Goal: Task Accomplishment & Management: Complete application form

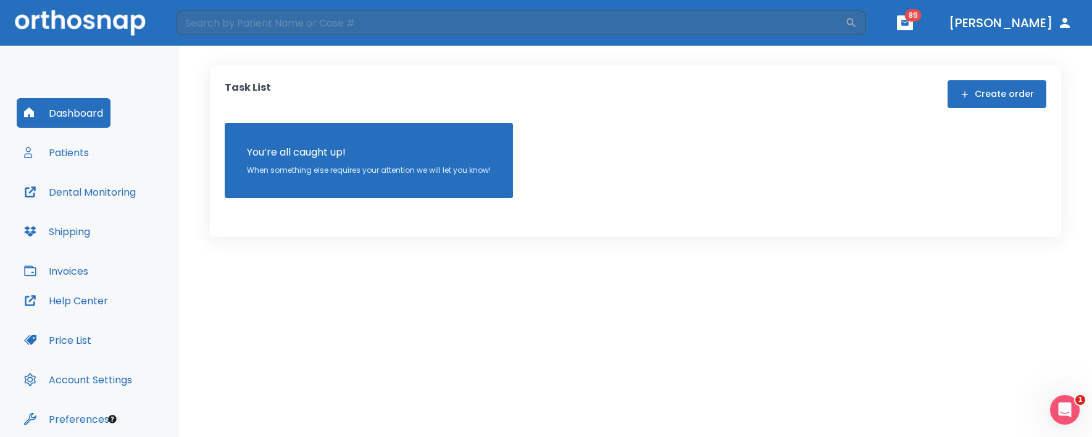
click at [1014, 97] on button "Create order" at bounding box center [997, 94] width 99 height 28
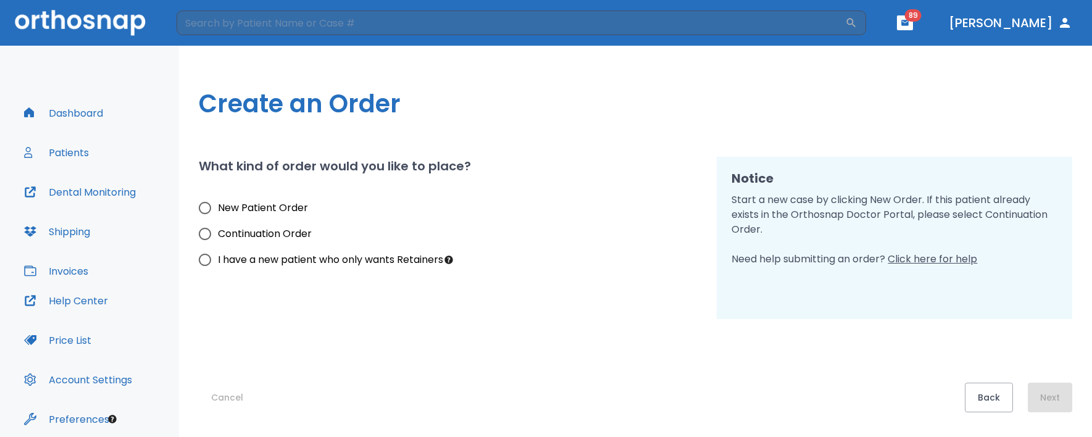
click at [269, 215] on span "New Patient Order" at bounding box center [263, 208] width 90 height 15
click at [218, 215] on input "New Patient Order" at bounding box center [205, 208] width 26 height 26
radio input "true"
click at [1052, 404] on button "Next" at bounding box center [1050, 398] width 44 height 30
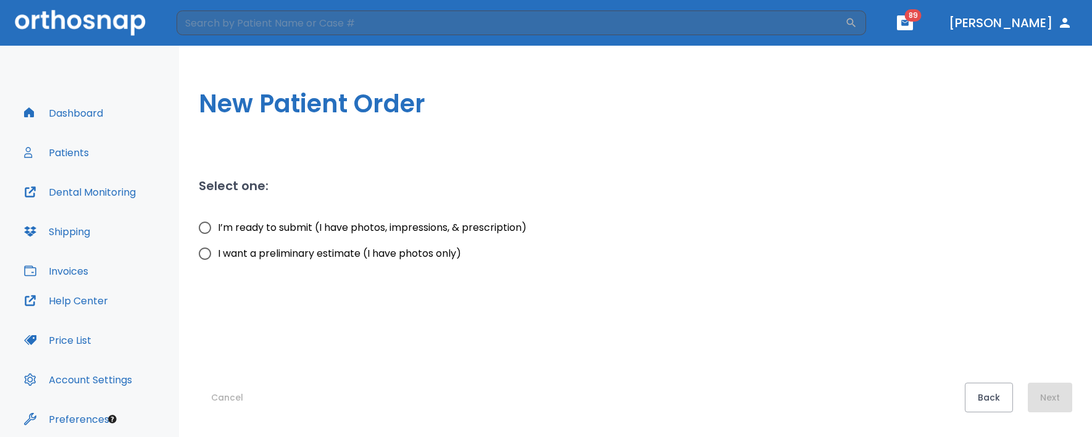
click at [232, 404] on button "Cancel" at bounding box center [227, 398] width 57 height 30
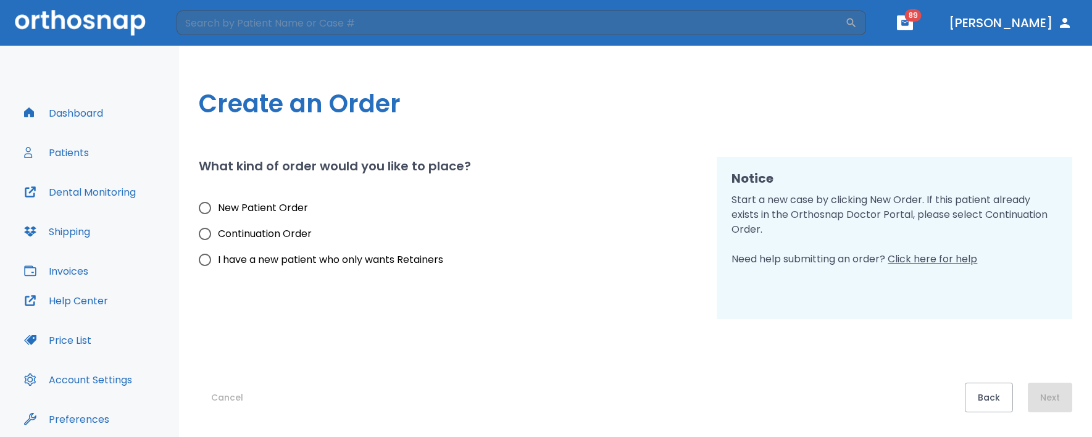
click at [298, 257] on span "I have a new patient who only wants Retainers" at bounding box center [330, 260] width 225 height 15
click at [218, 257] on input "I have a new patient who only wants Retainers" at bounding box center [205, 260] width 26 height 26
radio input "true"
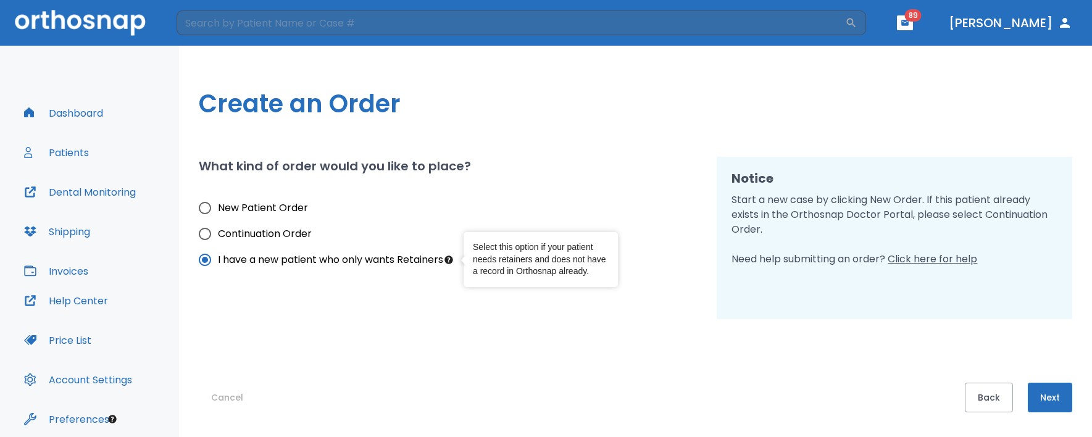
click at [305, 210] on span "New Patient Order" at bounding box center [263, 208] width 90 height 15
click at [218, 210] on input "New Patient Order" at bounding box center [205, 208] width 26 height 26
radio input "true"
click at [1059, 402] on button "Next" at bounding box center [1050, 398] width 44 height 30
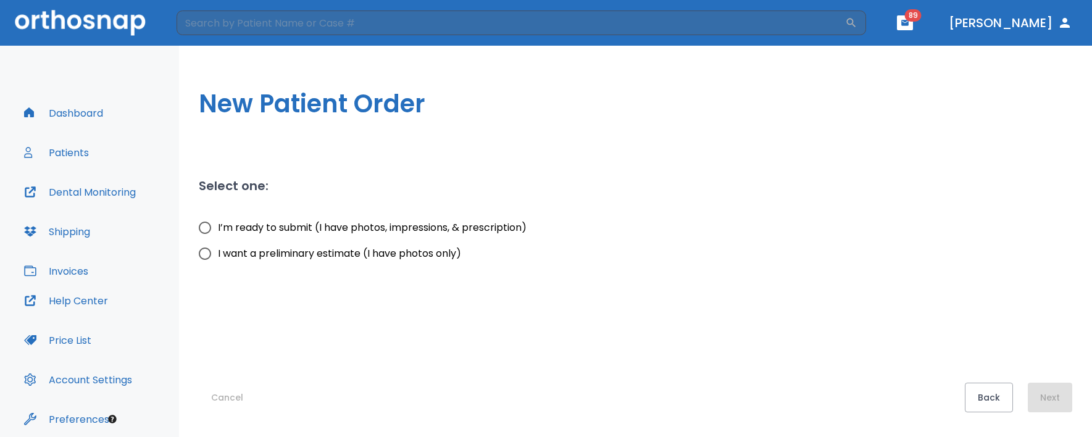
click at [503, 224] on span "I’m ready to submit (I have photos, impressions, & prescription)" at bounding box center [372, 227] width 309 height 15
click at [218, 224] on input "I’m ready to submit (I have photos, impressions, & prescription)" at bounding box center [205, 228] width 26 height 26
radio input "true"
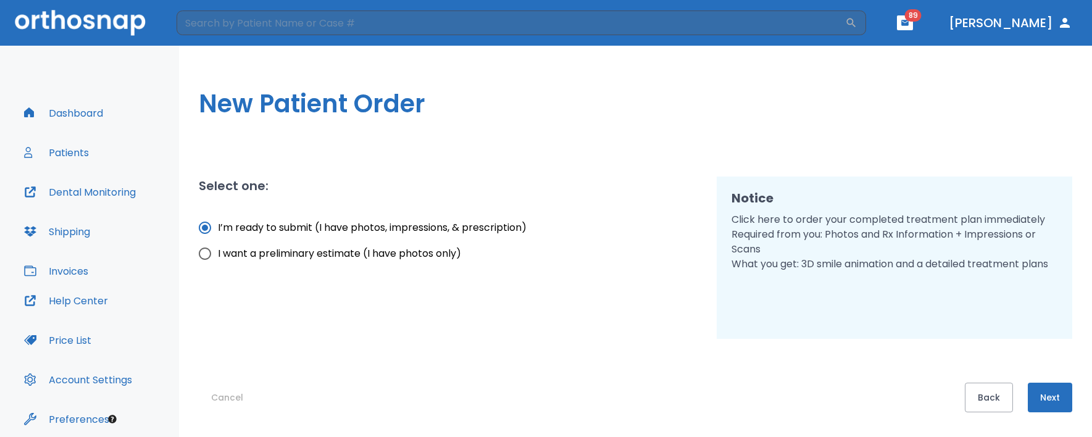
click at [452, 253] on span "I want a preliminary estimate (I have photos only)" at bounding box center [339, 253] width 243 height 15
click at [218, 253] on input "I want a preliminary estimate (I have photos only)" at bounding box center [205, 254] width 26 height 26
radio input "true"
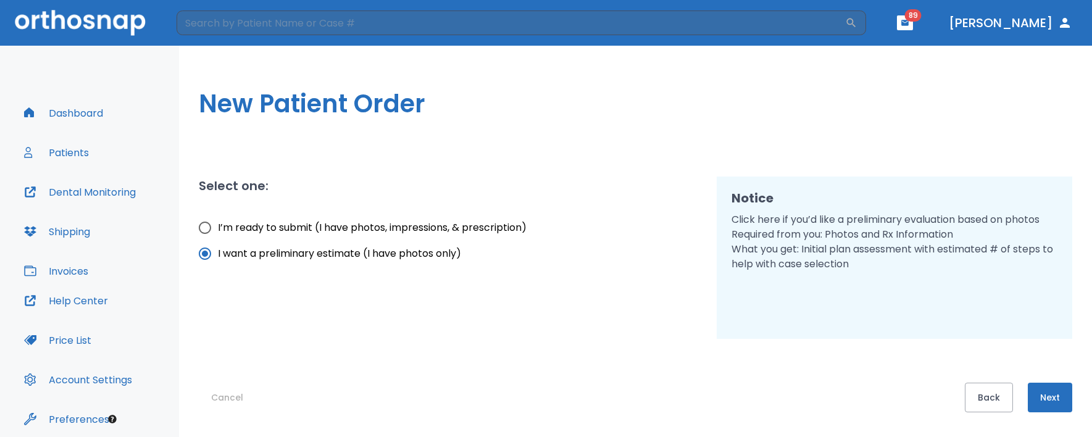
click at [470, 220] on label "I’m ready to submit (I have photos, impressions, & prescription)" at bounding box center [359, 228] width 335 height 26
click at [218, 220] on input "I’m ready to submit (I have photos, impressions, & prescription)" at bounding box center [205, 228] width 26 height 26
radio input "true"
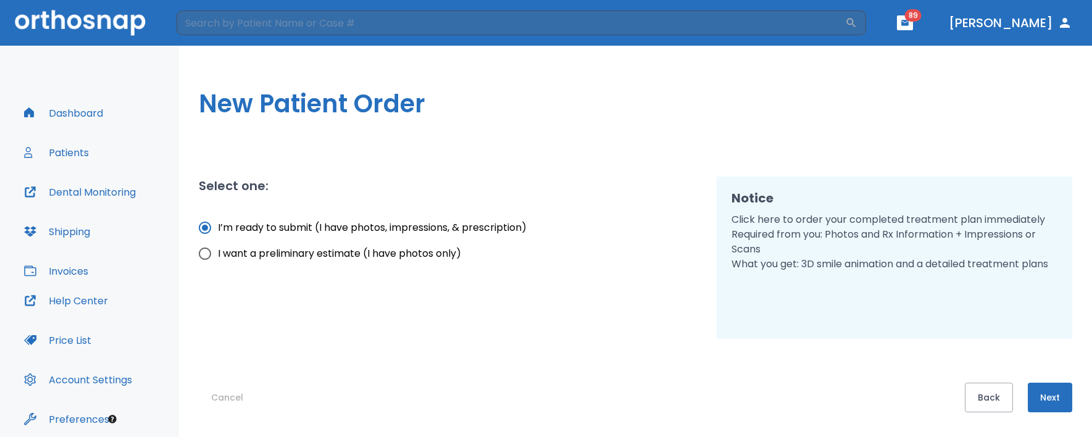
click at [443, 259] on span "I want a preliminary estimate (I have photos only)" at bounding box center [339, 253] width 243 height 15
click at [218, 259] on input "I want a preliminary estimate (I have photos only)" at bounding box center [205, 254] width 26 height 26
radio input "true"
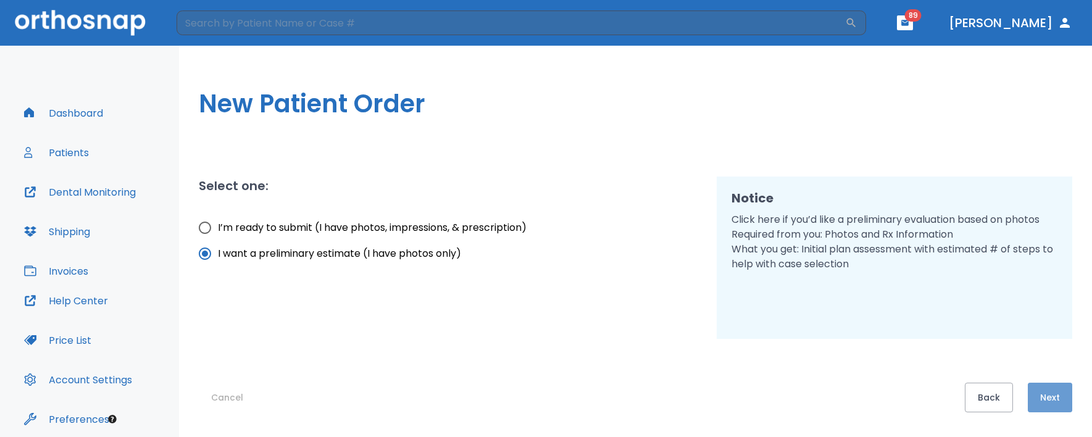
click at [1046, 399] on button "Next" at bounding box center [1050, 398] width 44 height 30
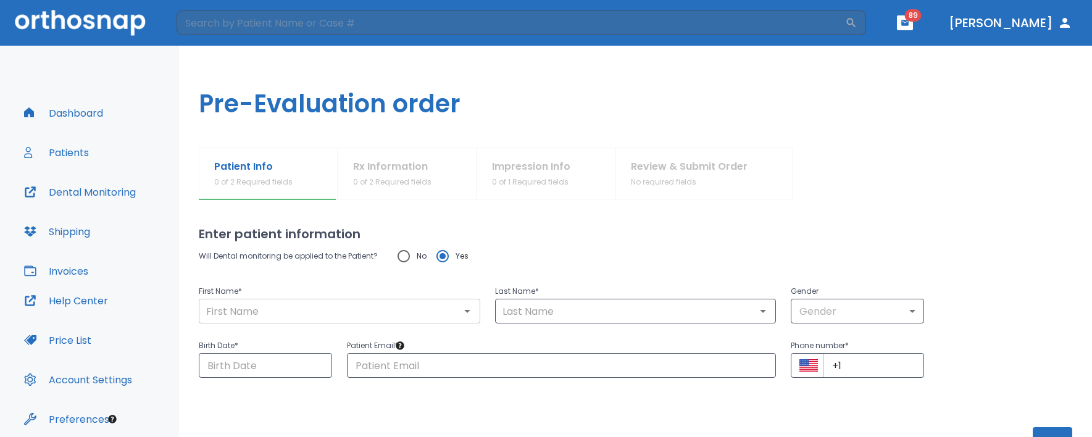
click at [335, 306] on input "text" at bounding box center [340, 311] width 274 height 17
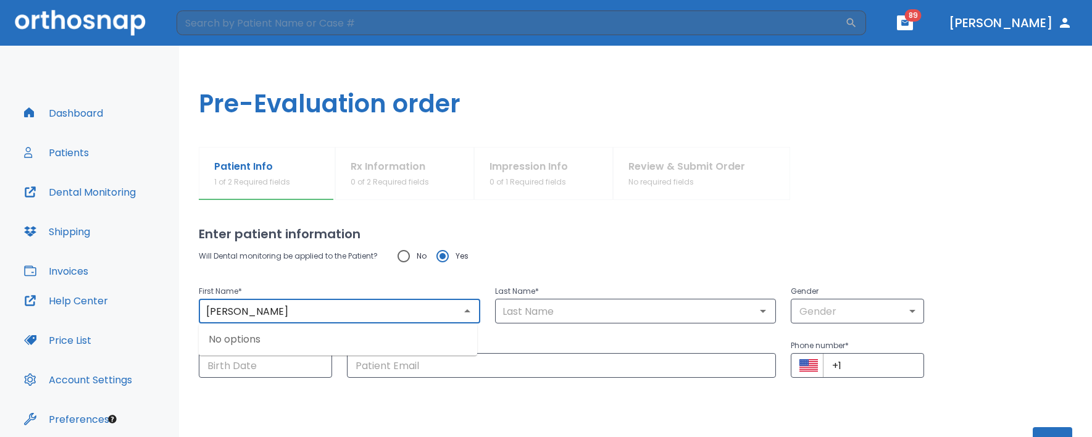
type input "[PERSON_NAME]"
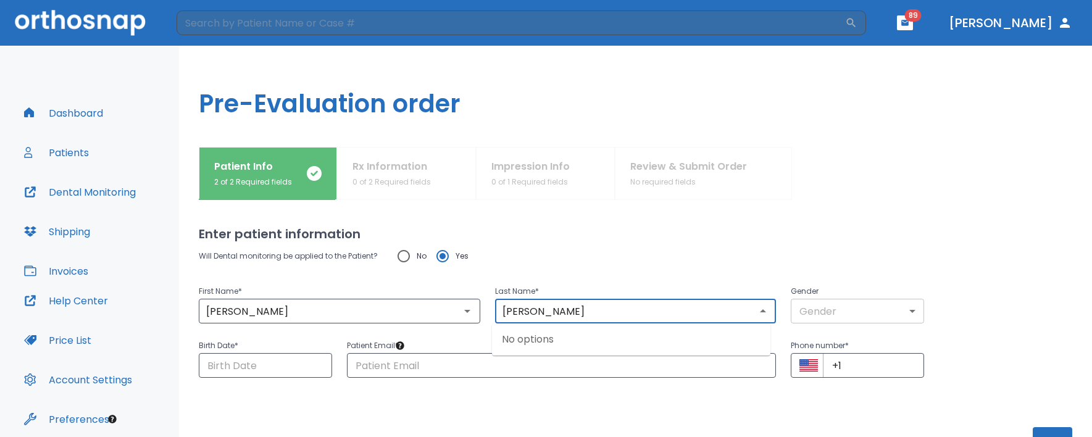
type input "[PERSON_NAME]"
click at [830, 304] on div "Gender Gender ​" at bounding box center [857, 304] width 133 height 40
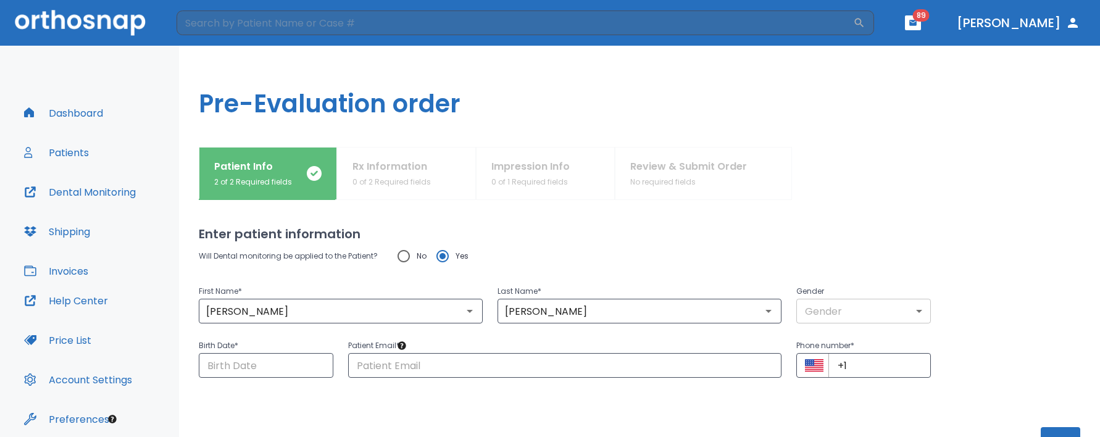
click at [830, 304] on body "​ 89 [PERSON_NAME] Dashboard Patients Dental Monitoring Shipping Invoices Help …" at bounding box center [550, 218] width 1100 height 437
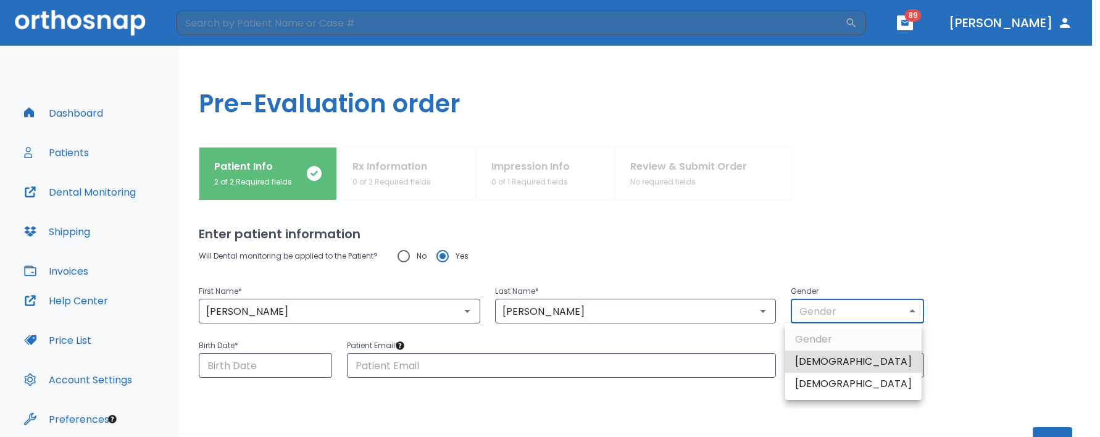
click at [819, 358] on li "[DEMOGRAPHIC_DATA]" at bounding box center [853, 362] width 136 height 22
type input "1"
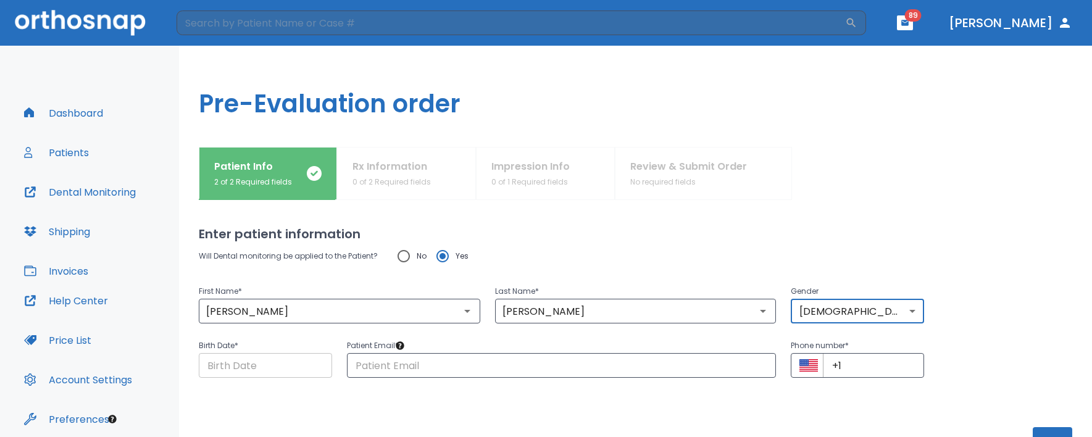
click at [290, 370] on input "Choose date" at bounding box center [265, 365] width 133 height 25
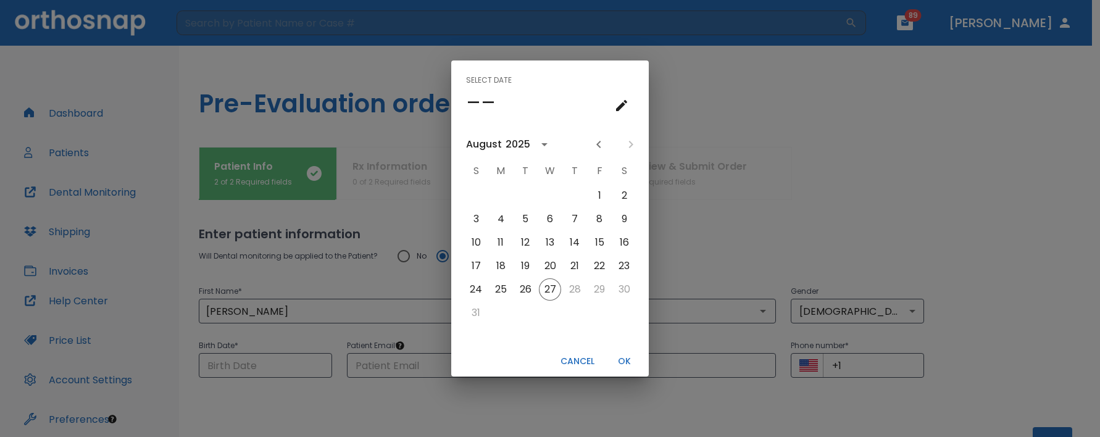
click at [630, 146] on div at bounding box center [614, 144] width 53 height 21
click at [631, 142] on div at bounding box center [614, 144] width 53 height 21
click at [499, 141] on div "August" at bounding box center [484, 144] width 36 height 15
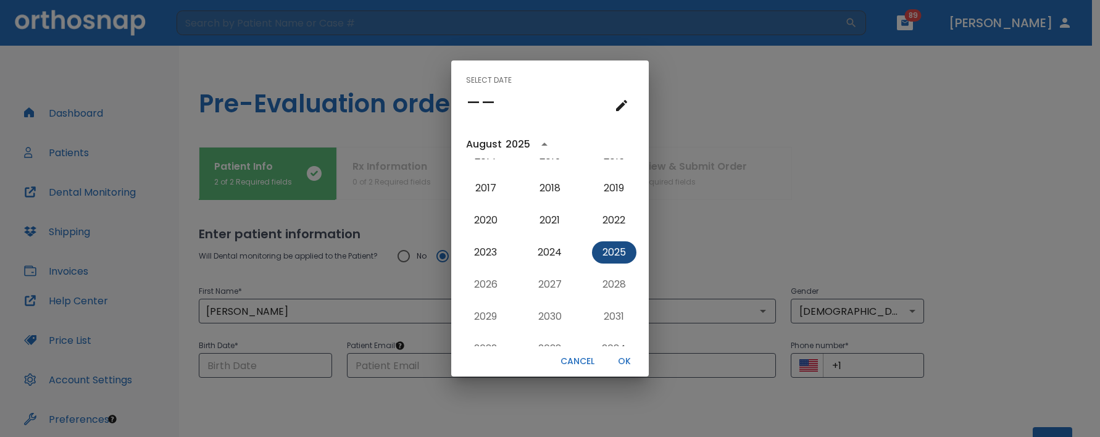
click at [597, 251] on button "2025" at bounding box center [614, 252] width 44 height 22
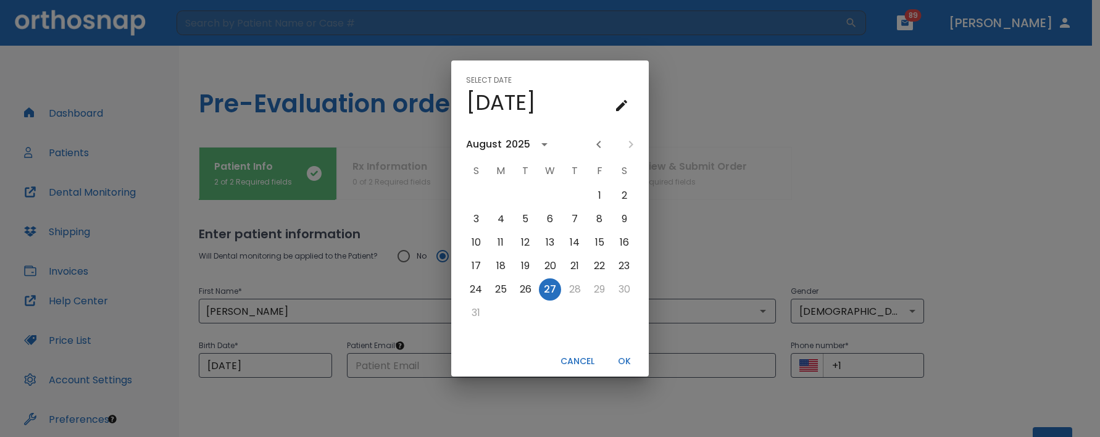
click at [507, 145] on div "2025" at bounding box center [518, 144] width 25 height 15
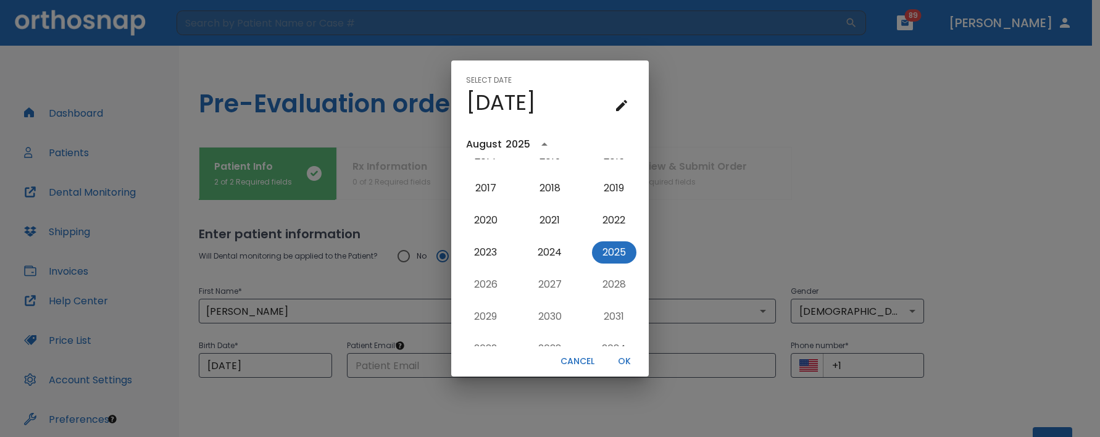
click at [506, 145] on div "2025" at bounding box center [518, 144] width 25 height 15
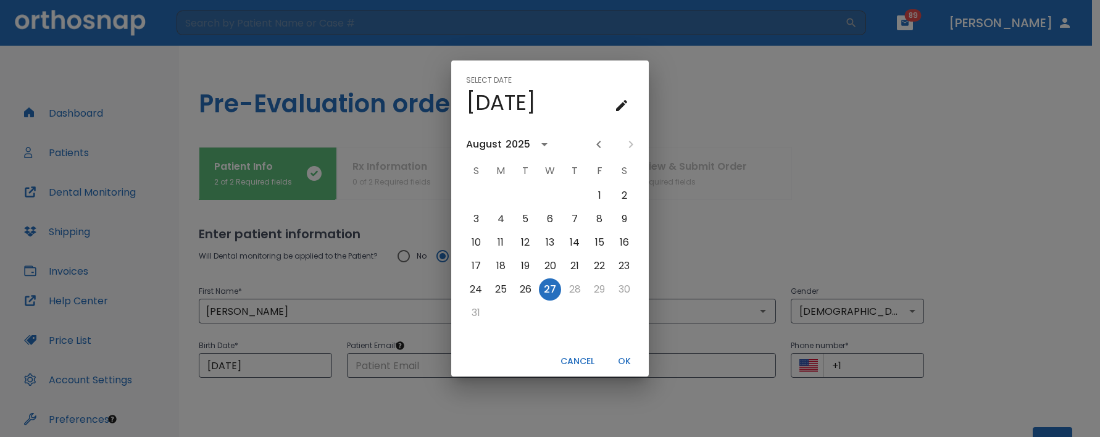
click at [601, 144] on icon "Previous month" at bounding box center [598, 144] width 15 height 15
click at [622, 140] on button "Next month" at bounding box center [630, 144] width 21 height 21
click at [625, 140] on div at bounding box center [614, 144] width 53 height 21
click at [538, 146] on icon "calendar view is open, switch to year view" at bounding box center [544, 144] width 15 height 15
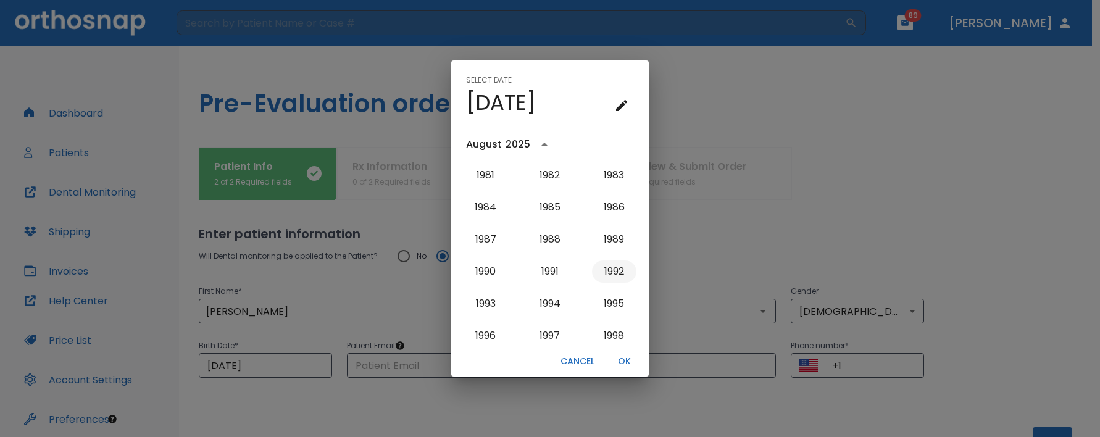
scroll to position [867, 0]
click at [614, 271] on button "1992" at bounding box center [614, 271] width 44 height 22
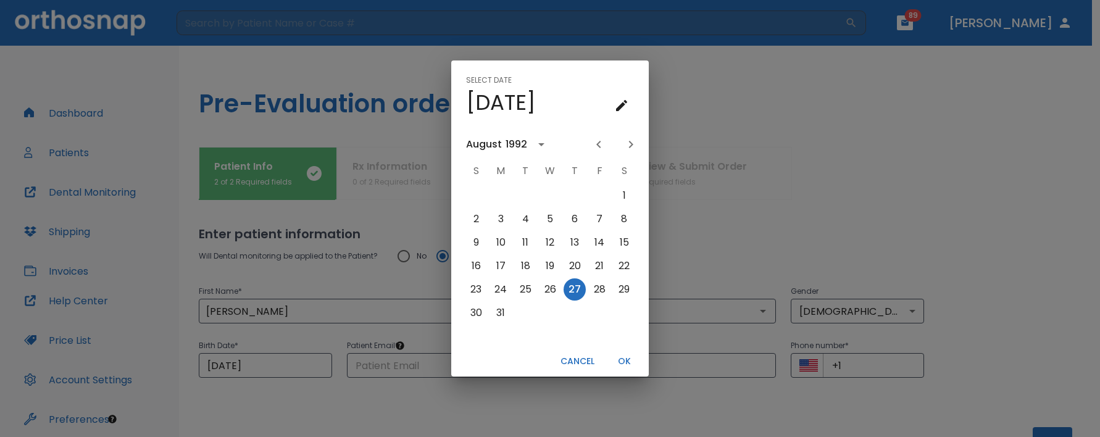
scroll to position [0, 0]
click at [525, 144] on div "1992" at bounding box center [517, 144] width 22 height 15
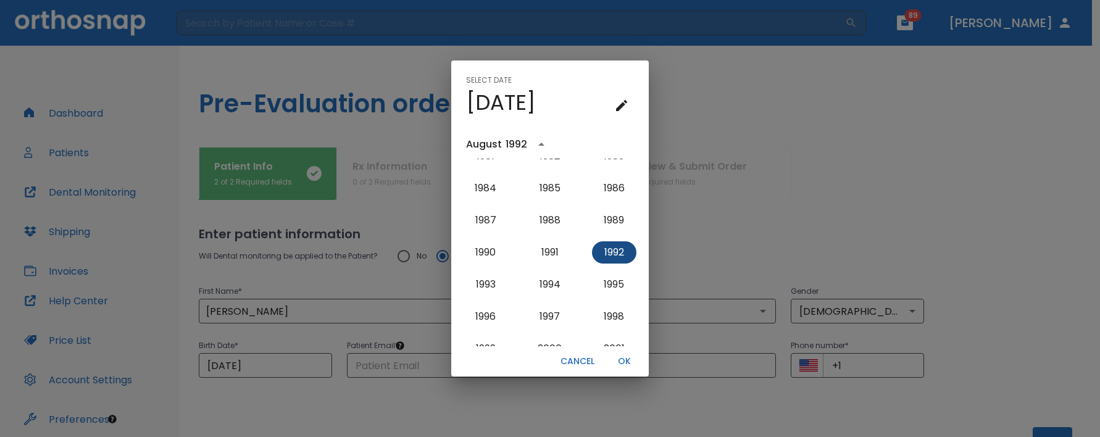
click at [625, 252] on button "1992" at bounding box center [614, 252] width 44 height 22
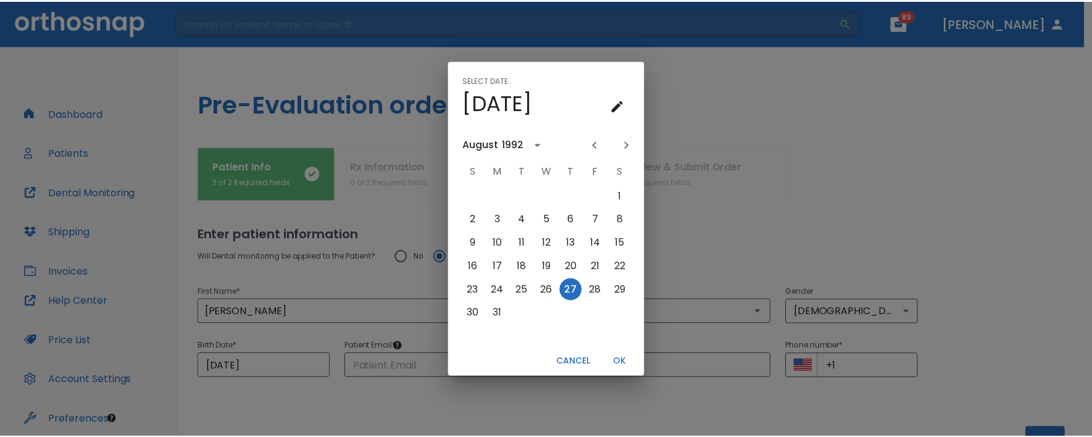
scroll to position [0, 0]
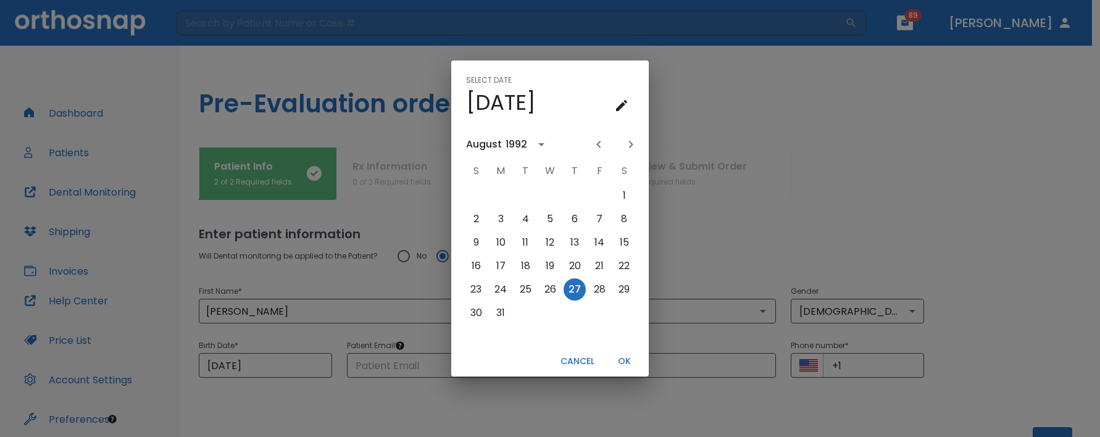
click at [627, 143] on icon "Next month" at bounding box center [631, 144] width 15 height 15
click at [477, 239] on button "13" at bounding box center [476, 243] width 22 height 22
type input "[DATE]"
click at [622, 362] on button "OK" at bounding box center [624, 361] width 40 height 20
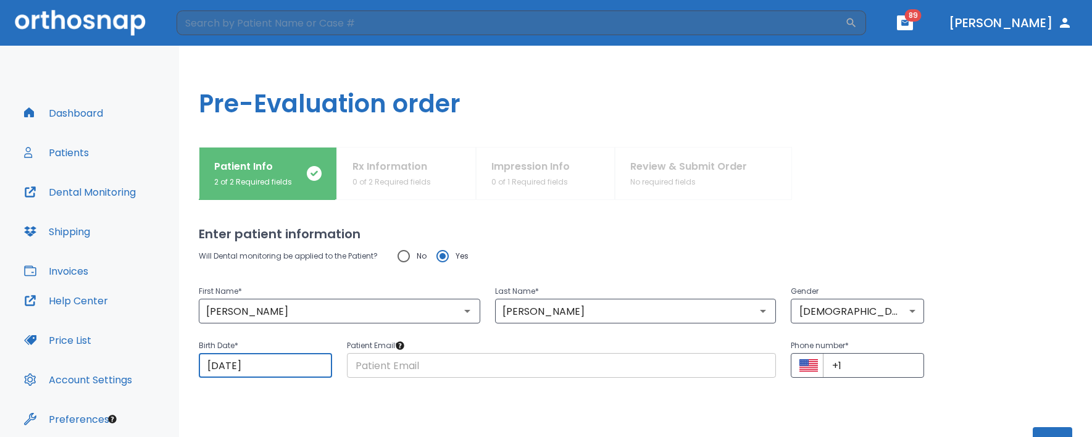
click at [574, 366] on input "text" at bounding box center [562, 365] width 430 height 25
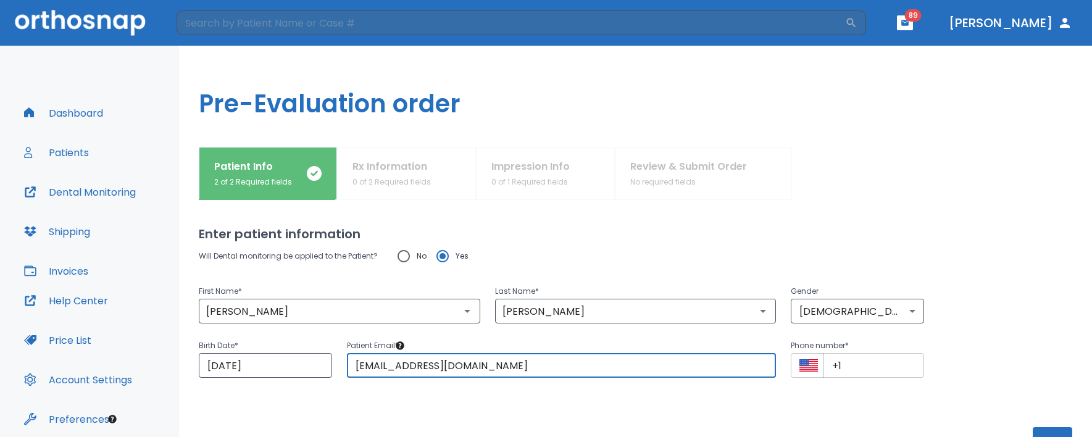
type input "[EMAIL_ADDRESS][DOMAIN_NAME]"
click at [867, 367] on input "+1" at bounding box center [873, 365] width 101 height 25
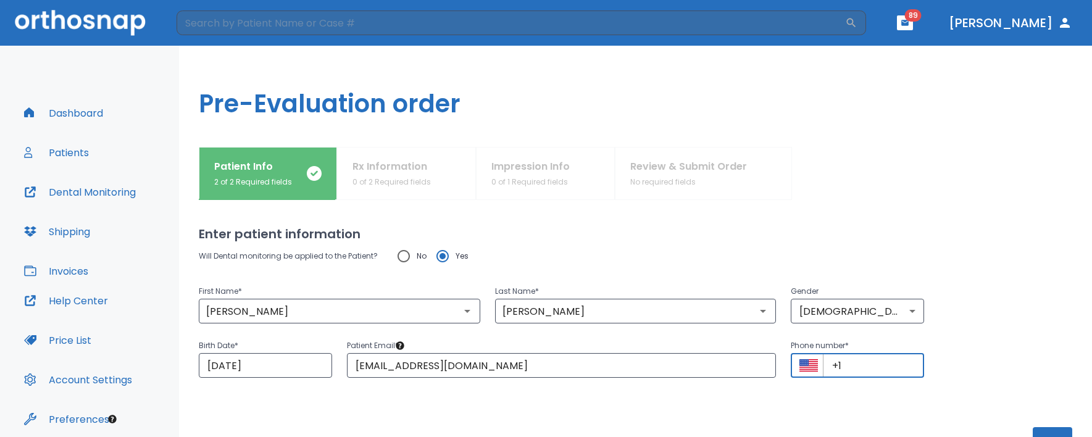
click at [867, 367] on input "+1" at bounding box center [873, 365] width 101 height 25
type input "[PHONE_NUMBER]"
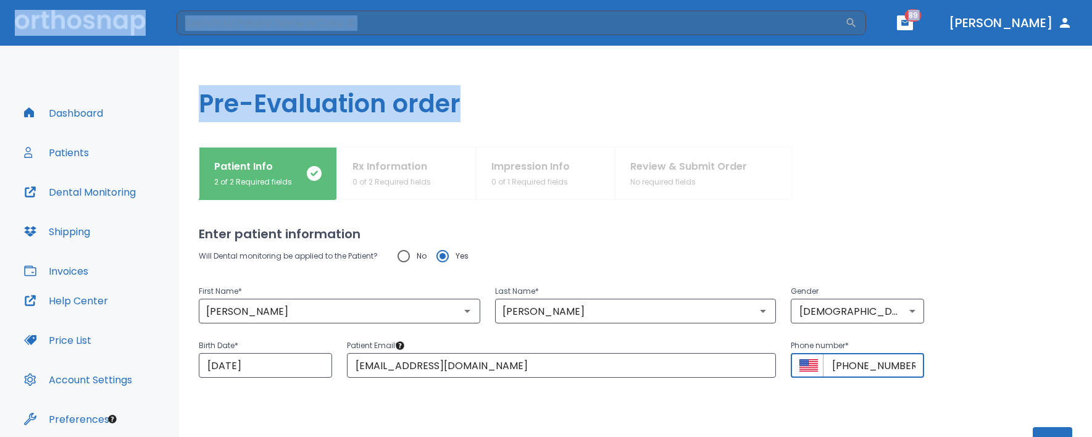
scroll to position [48, 0]
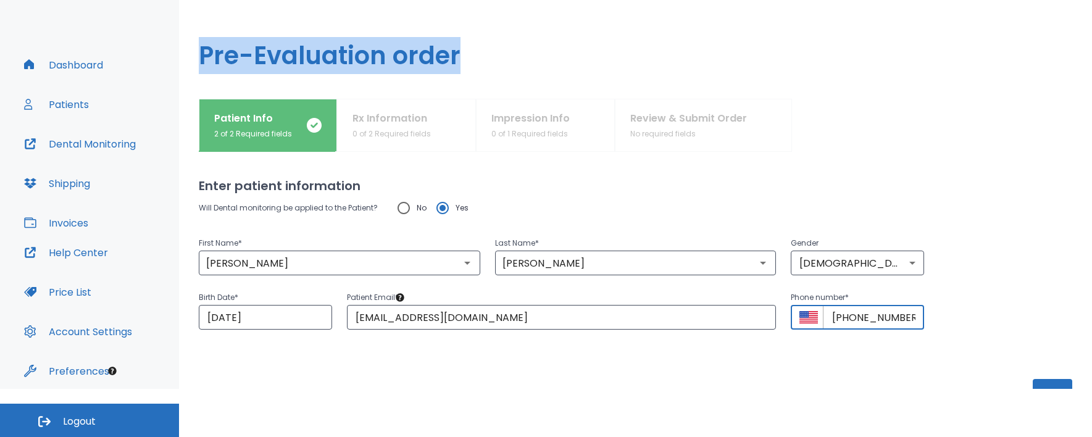
click at [1001, 389] on html "​ 89 [PERSON_NAME] Dashboard Patients Dental Monitoring Shipping Invoices Help …" at bounding box center [546, 170] width 1092 height 437
click at [952, 347] on div "Enter patient information Will Dental monitoring be applied to the Patient? No …" at bounding box center [636, 270] width 874 height 237
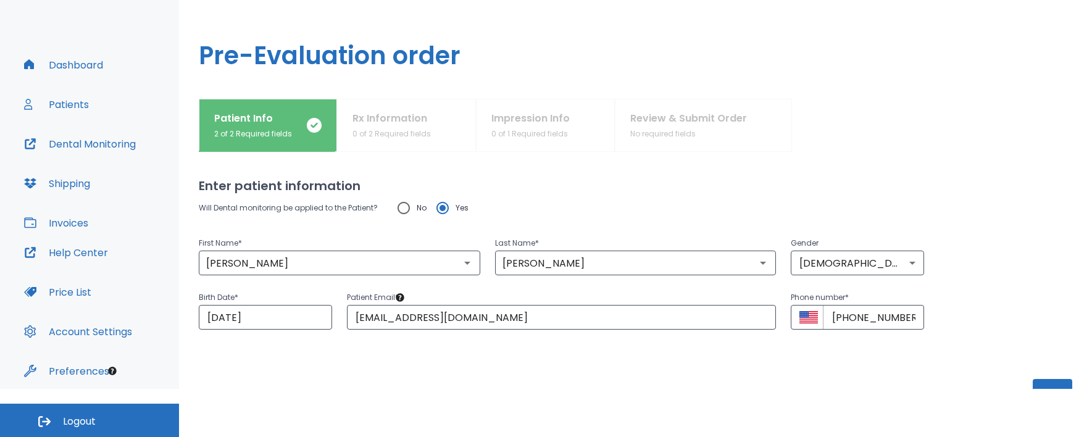
scroll to position [44, 0]
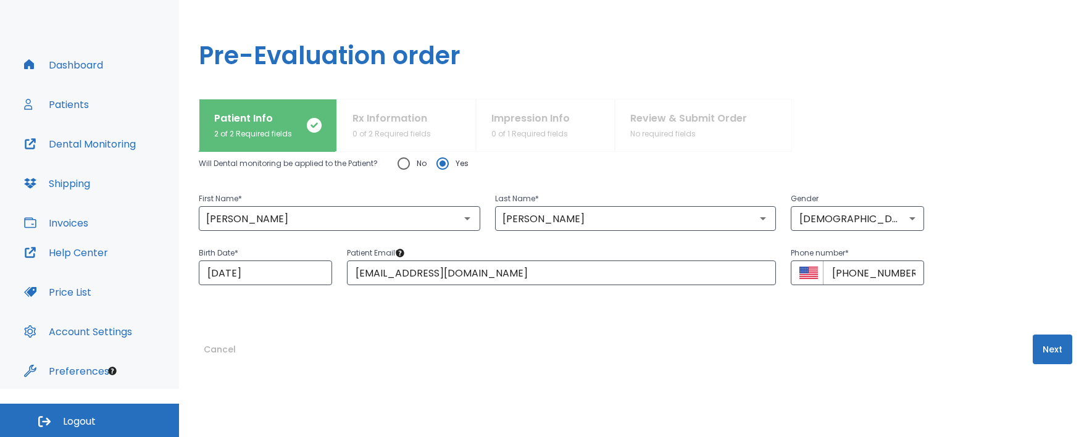
click at [1046, 354] on button "Next" at bounding box center [1053, 350] width 40 height 30
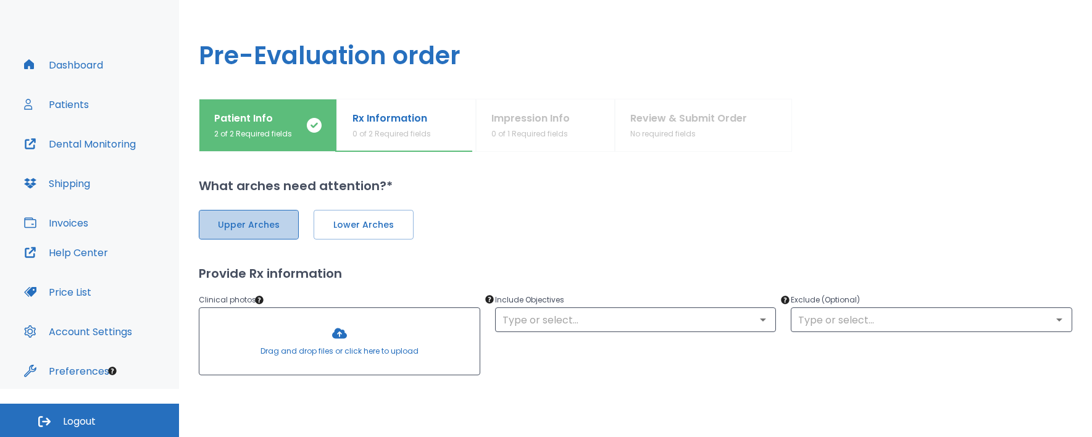
click at [273, 227] on span "Upper Arches" at bounding box center [249, 225] width 74 height 13
click at [338, 230] on span "Lower Arches" at bounding box center [362, 225] width 74 height 13
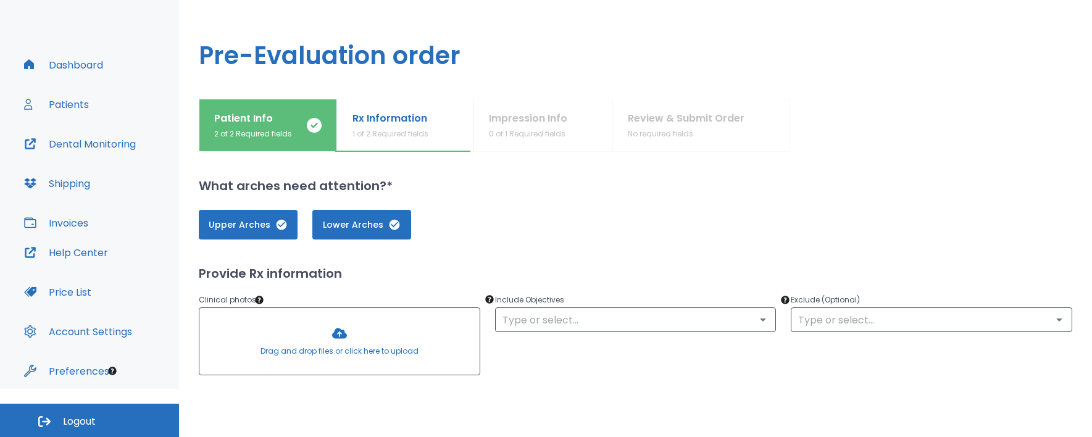
click at [374, 330] on div at bounding box center [339, 341] width 280 height 67
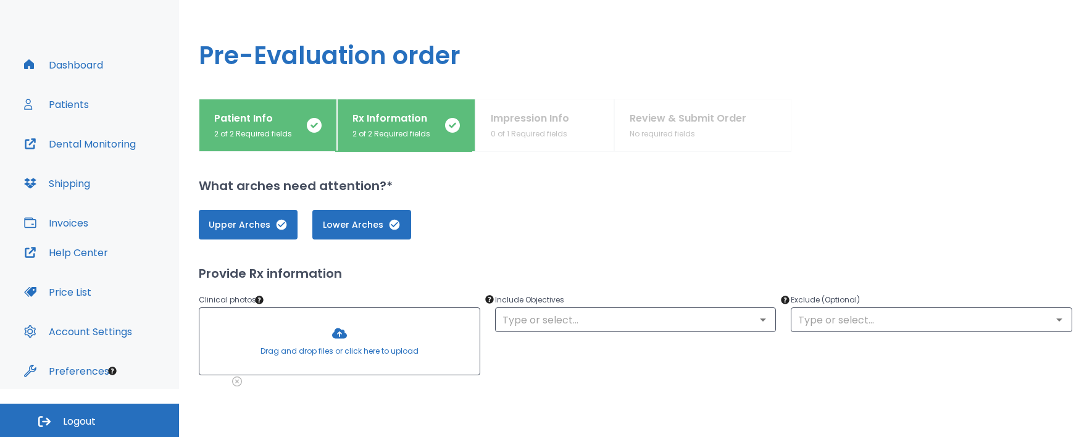
click at [352, 336] on div at bounding box center [339, 341] width 280 height 67
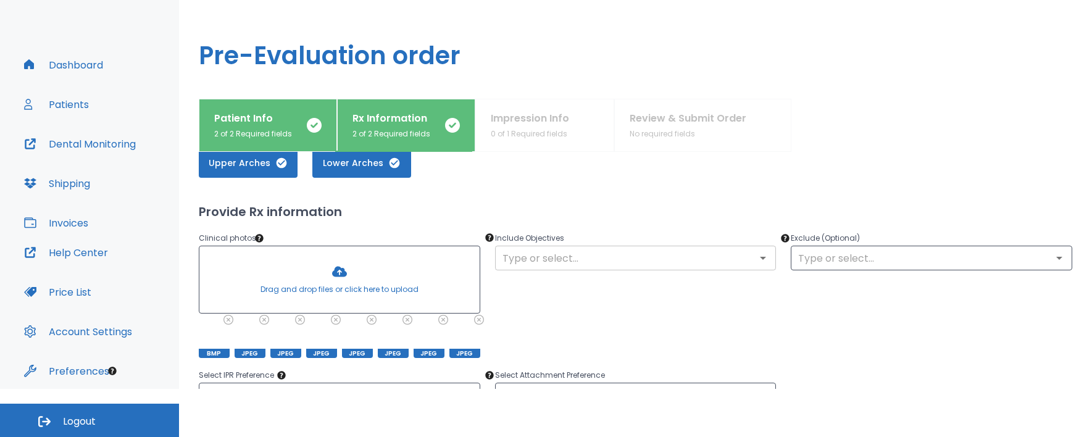
scroll to position [61, 0]
click at [546, 248] on div "​" at bounding box center [636, 259] width 282 height 25
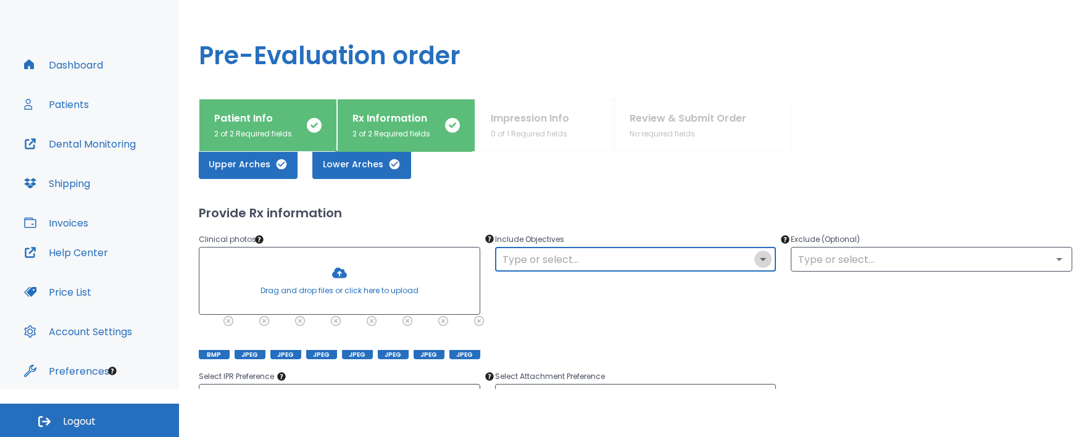
click at [763, 265] on icon "Open" at bounding box center [763, 259] width 15 height 15
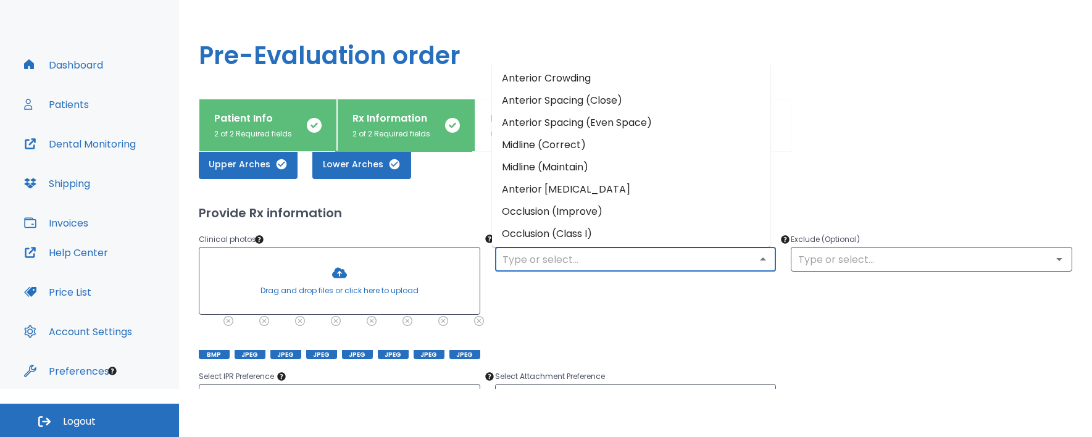
click at [857, 307] on div "Exclude (Optional) ​" at bounding box center [924, 288] width 296 height 142
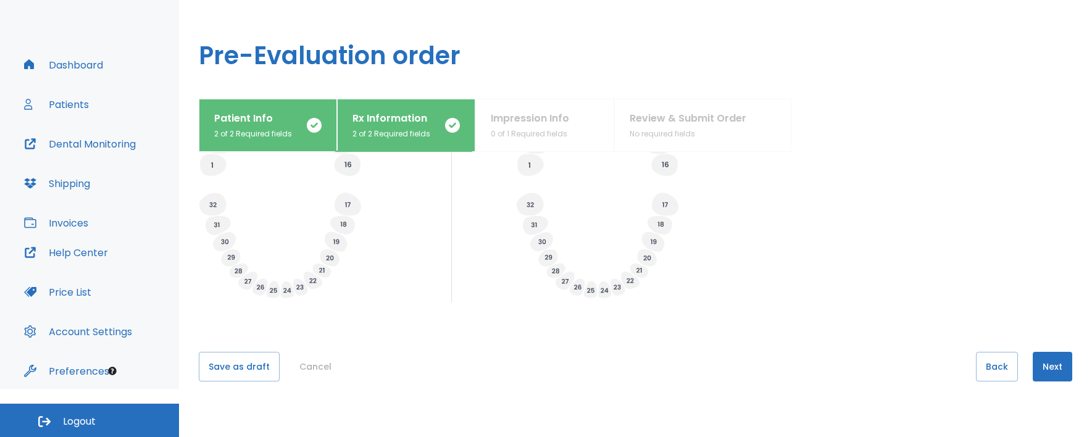
scroll to position [517, 0]
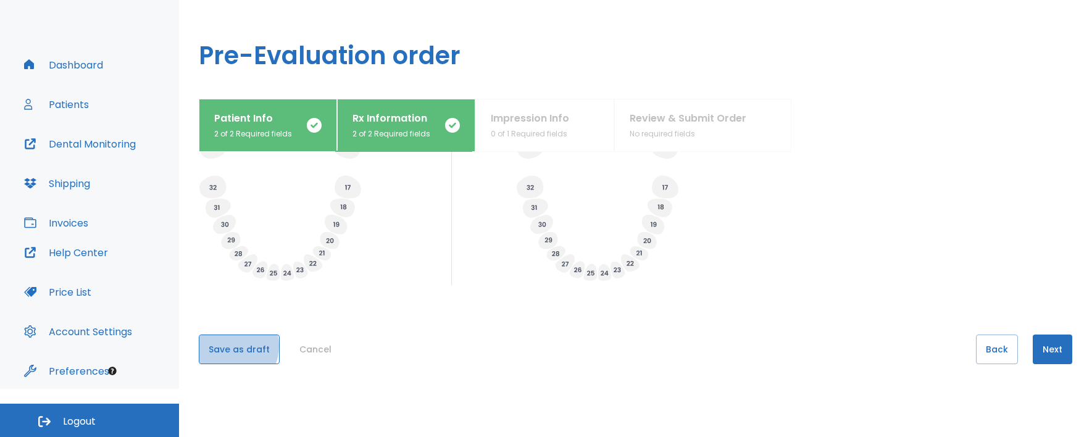
click at [225, 346] on button "Save as draft" at bounding box center [239, 350] width 81 height 30
click at [232, 358] on button "Save" at bounding box center [219, 350] width 41 height 30
click at [1047, 353] on button "Next" at bounding box center [1053, 350] width 40 height 30
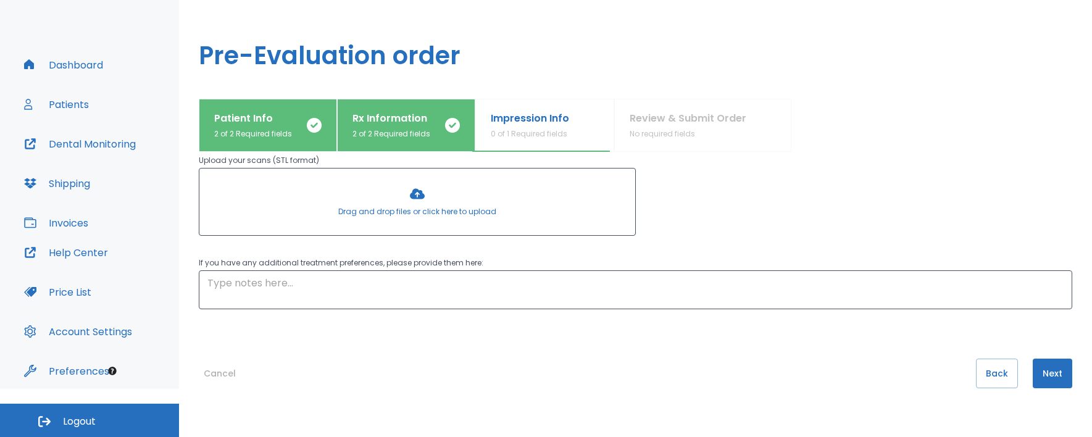
scroll to position [163, 0]
click at [455, 209] on div at bounding box center [417, 199] width 436 height 67
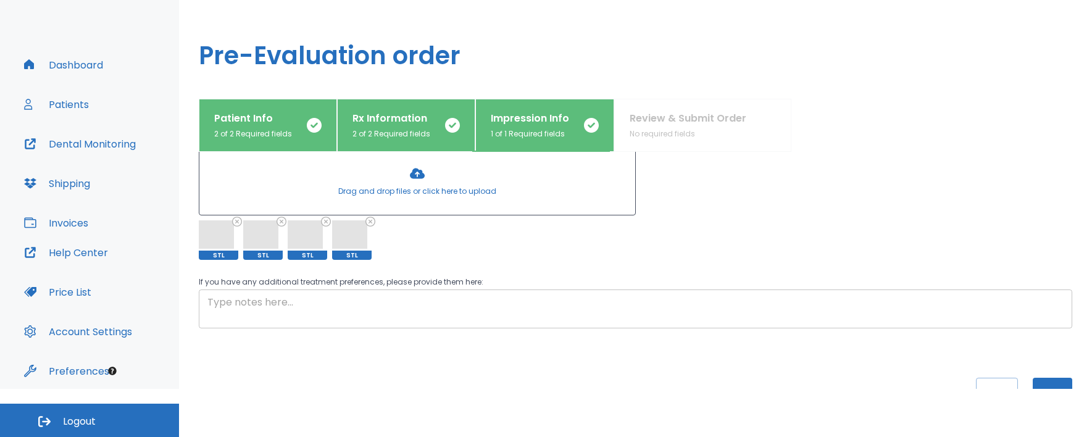
scroll to position [224, 0]
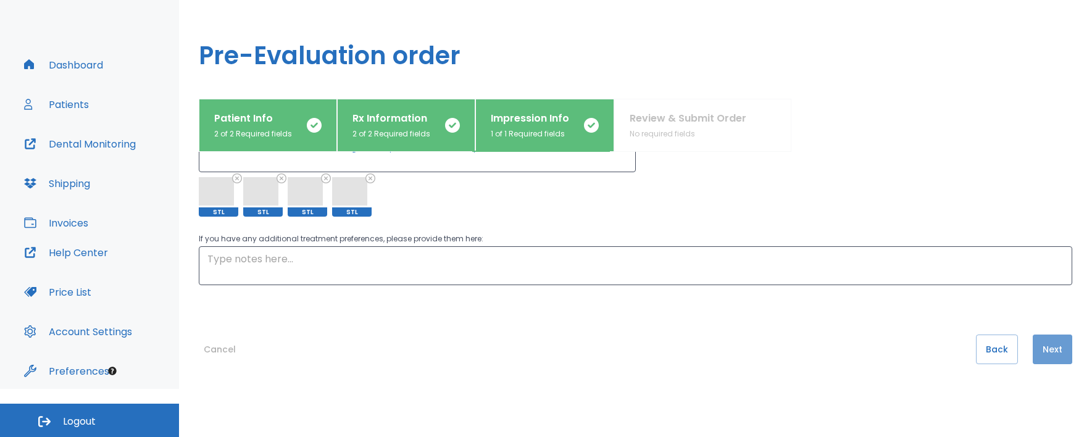
click at [1044, 348] on button "Next" at bounding box center [1053, 350] width 40 height 30
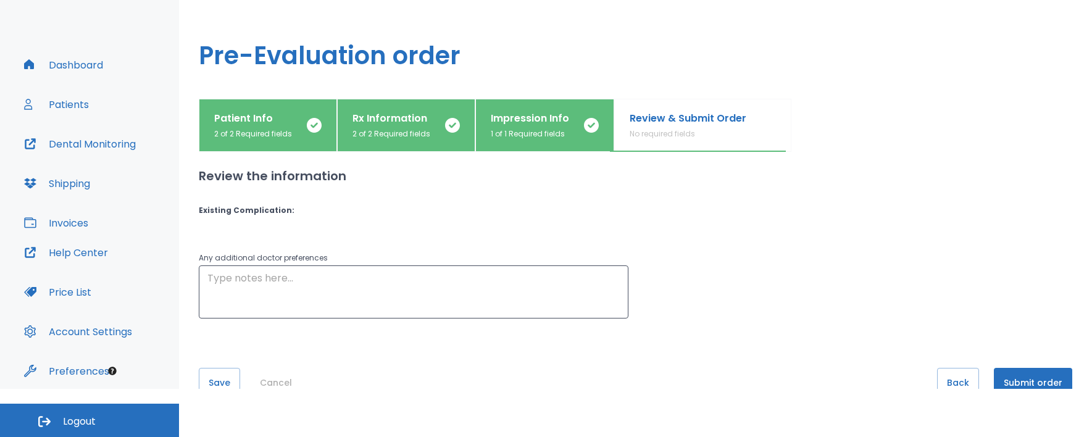
scroll to position [33, 0]
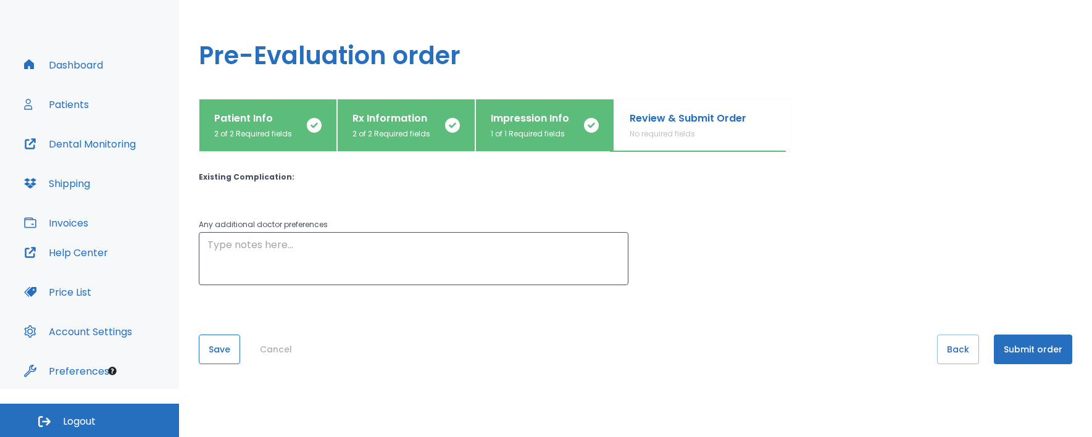
click at [207, 343] on button "Save" at bounding box center [219, 350] width 41 height 30
